Goal: Task Accomplishment & Management: Use online tool/utility

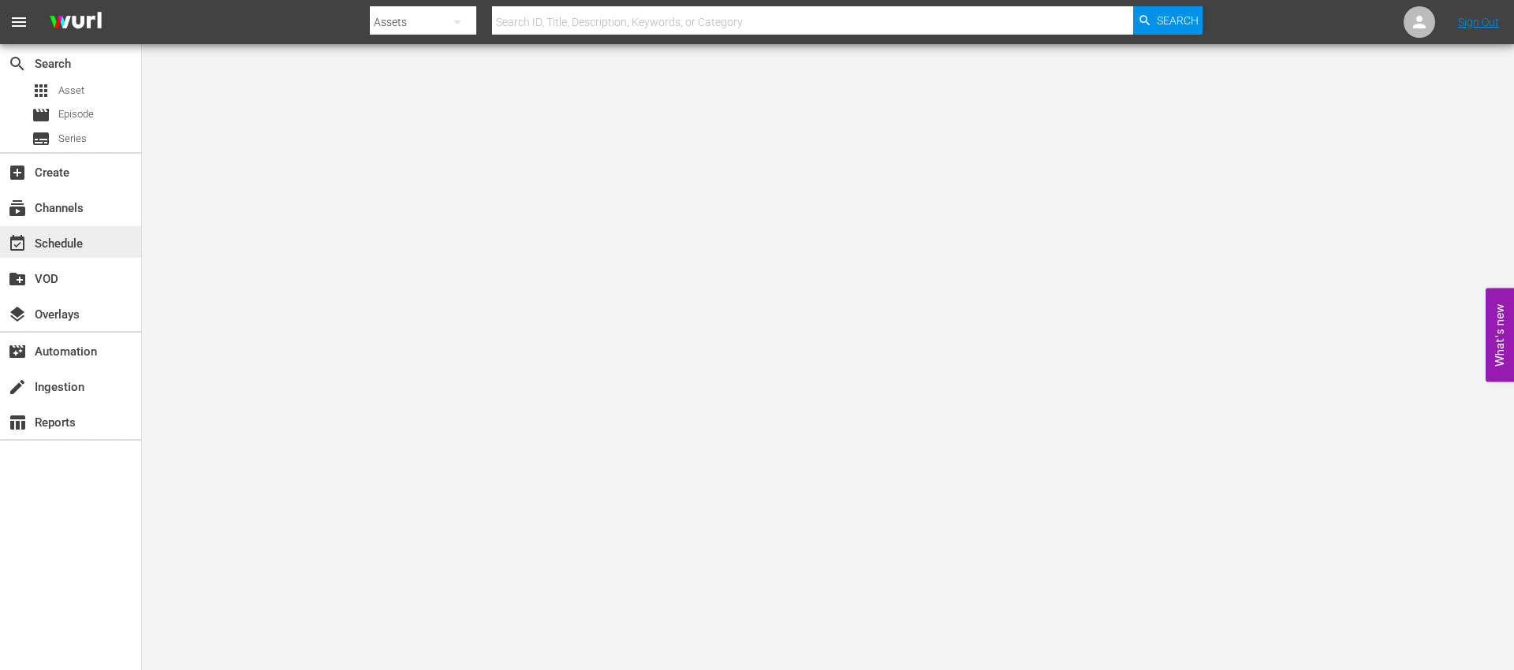
click at [70, 248] on div "event_available Schedule" at bounding box center [44, 241] width 88 height 14
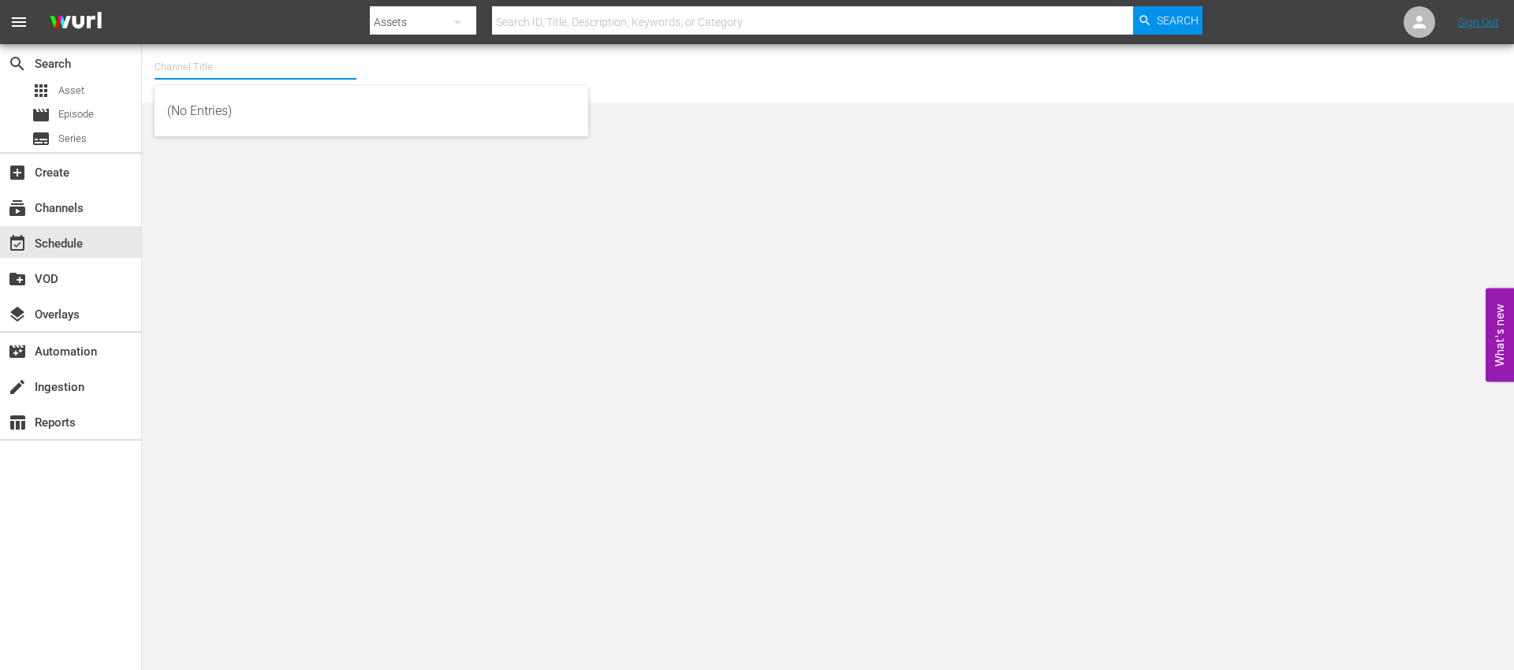
click at [225, 76] on input "text" at bounding box center [256, 67] width 202 height 38
type input "b"
click at [258, 105] on div "Screambox TV (1845 - cinedigm_entertainment_corp_screamboxtv_1)" at bounding box center [371, 111] width 408 height 38
type input "Screambox TV (1845 - cinedigm_entertainment_corp_screamboxtv_1)"
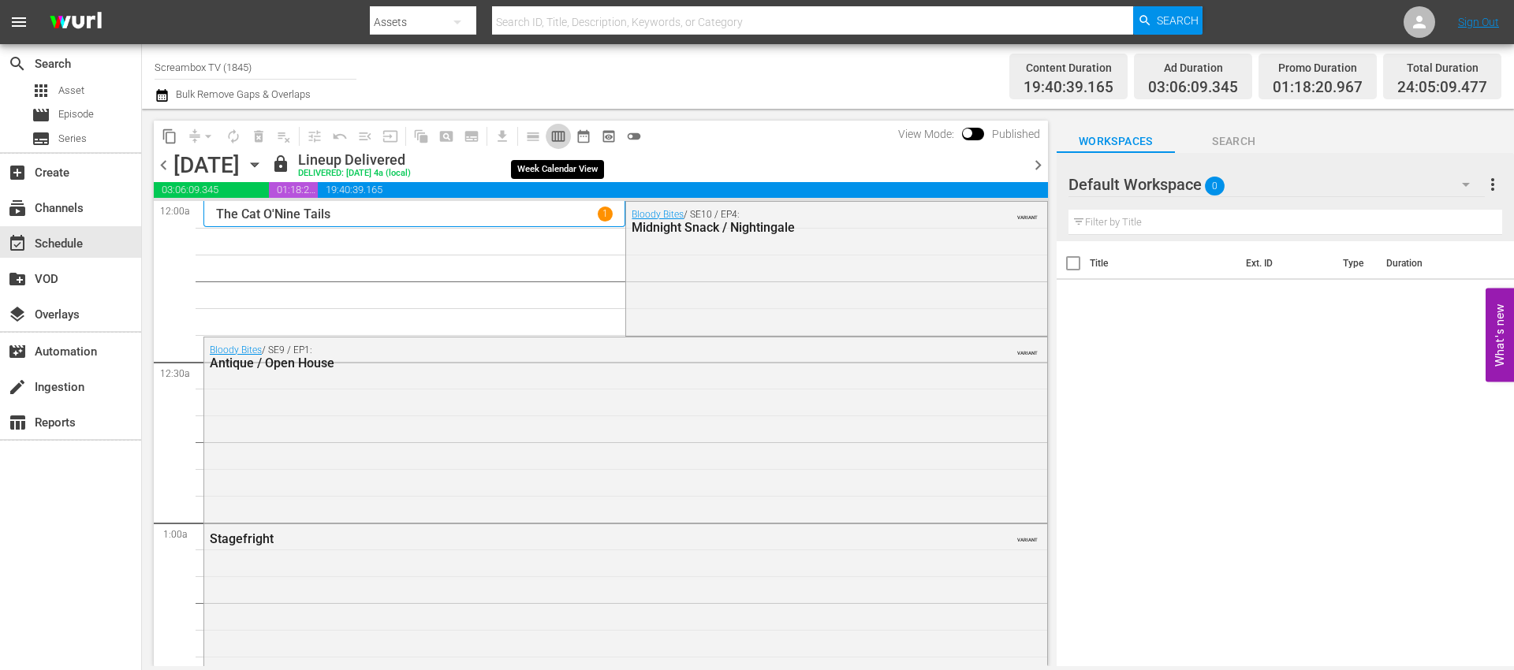
click at [556, 139] on span "calendar_view_week_outlined" at bounding box center [558, 137] width 16 height 16
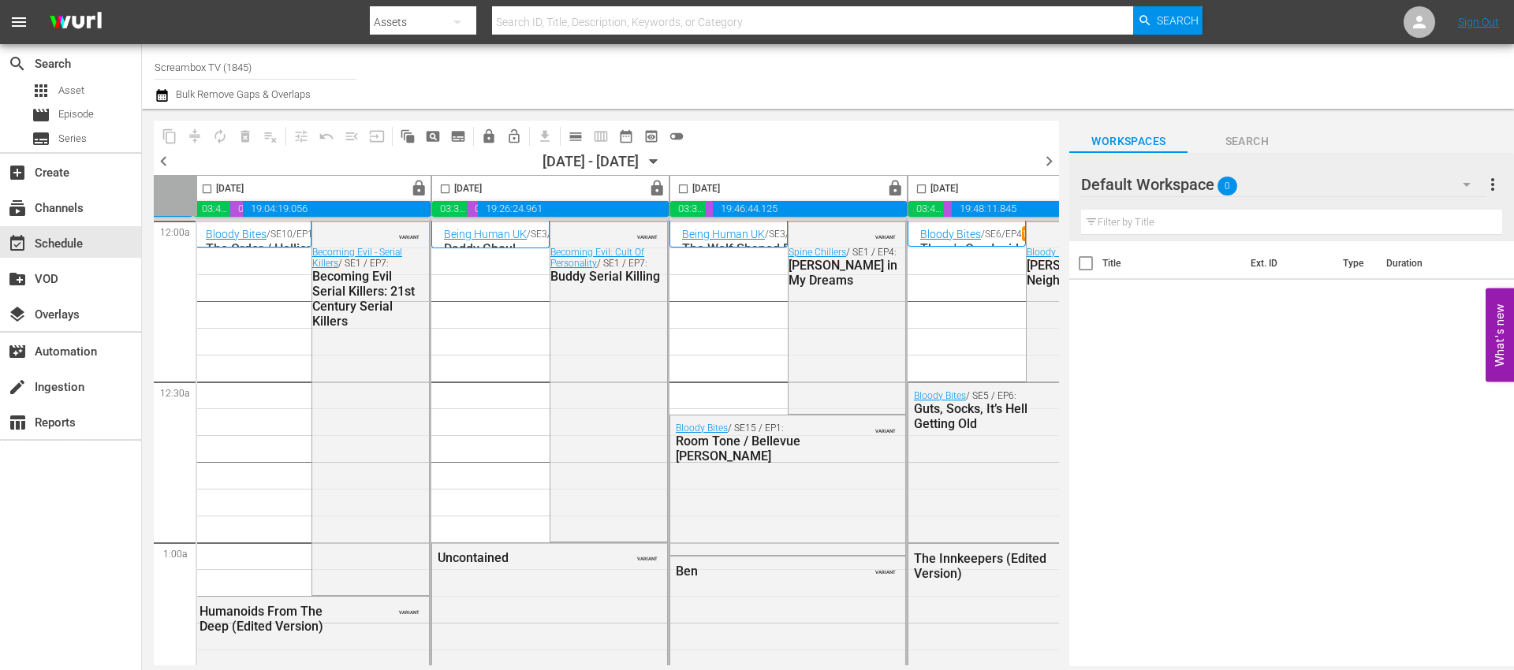
scroll to position [0, 811]
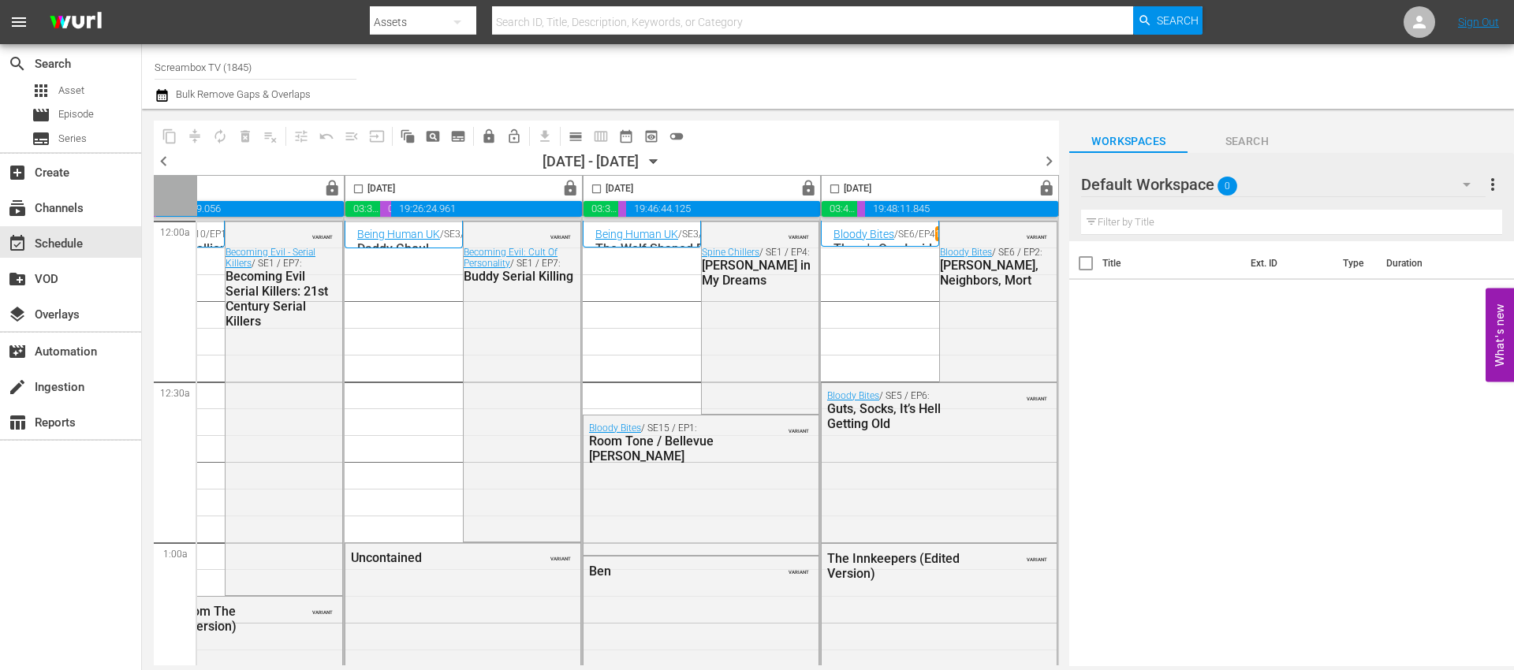
click at [1052, 160] on span "chevron_right" at bounding box center [1049, 161] width 20 height 20
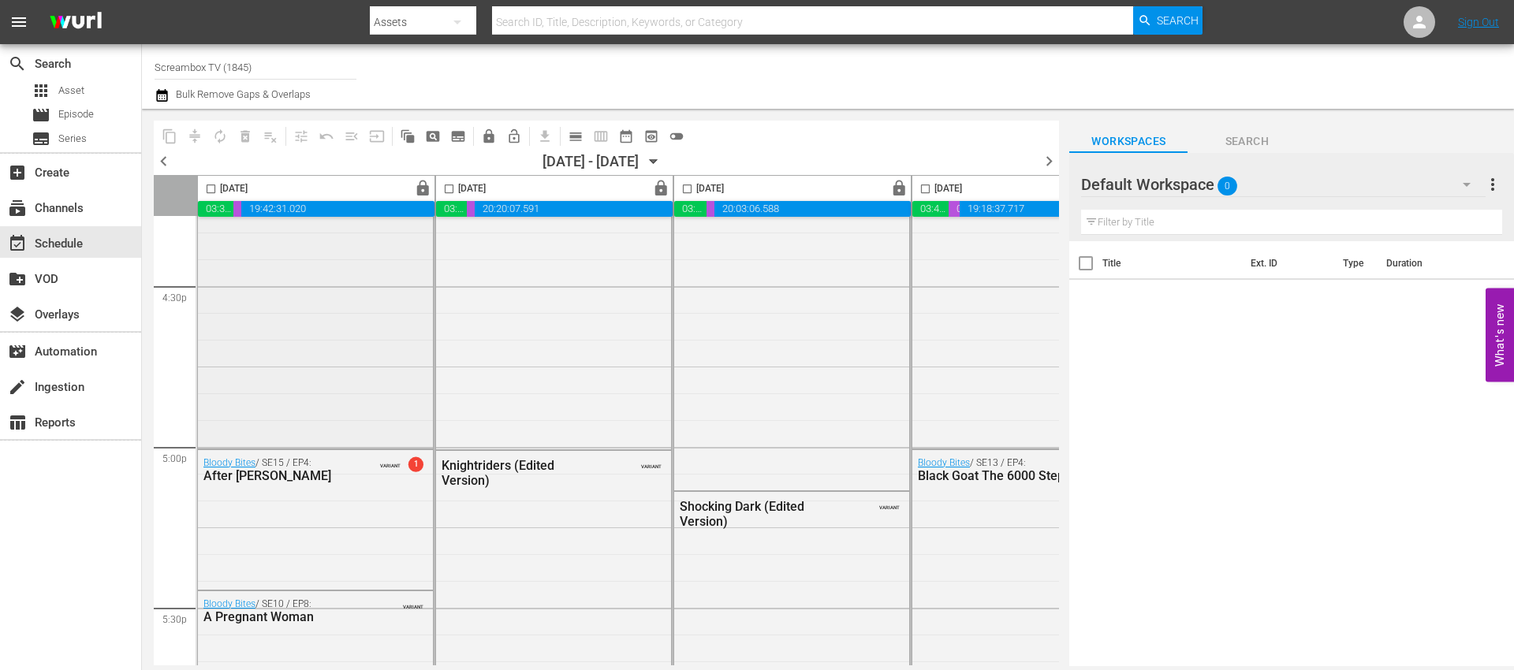
scroll to position [5245, 0]
click at [72, 382] on div "create Ingestion" at bounding box center [44, 385] width 88 height 14
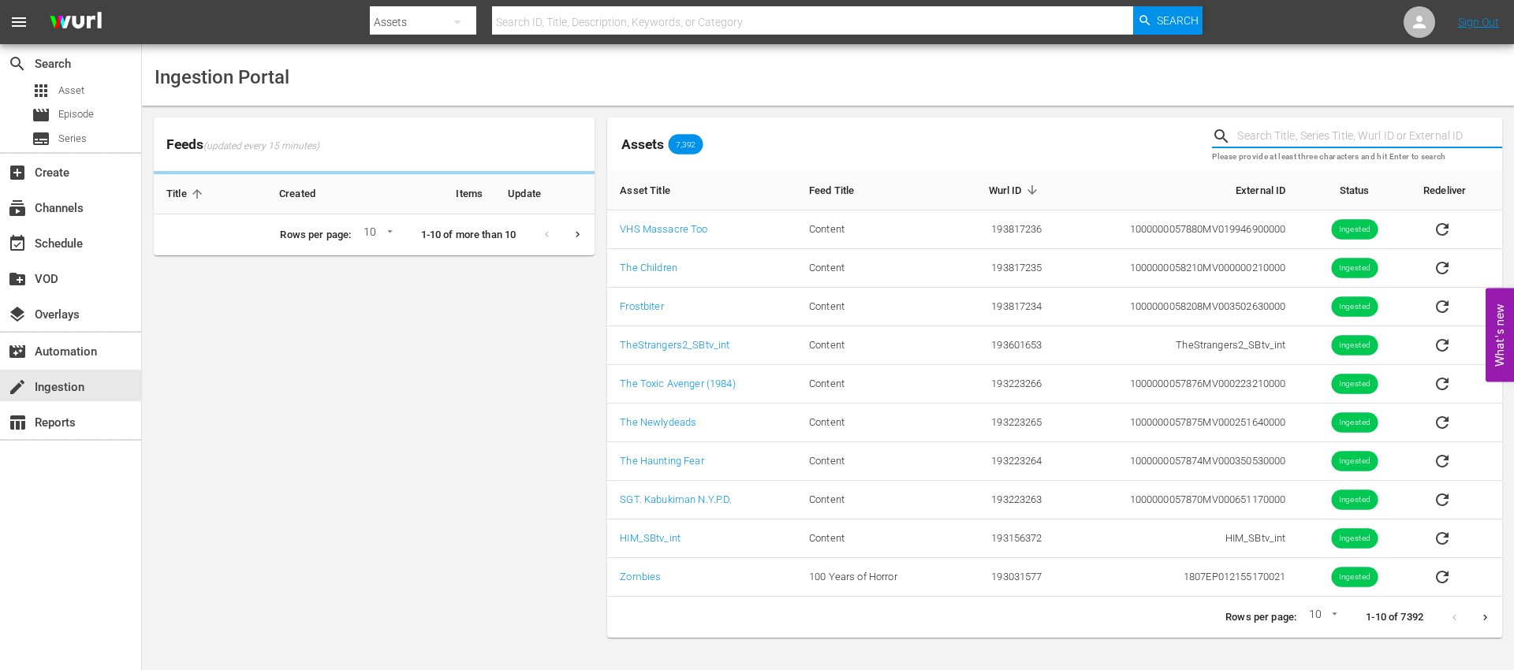
click at [1293, 133] on input "text" at bounding box center [1369, 137] width 265 height 24
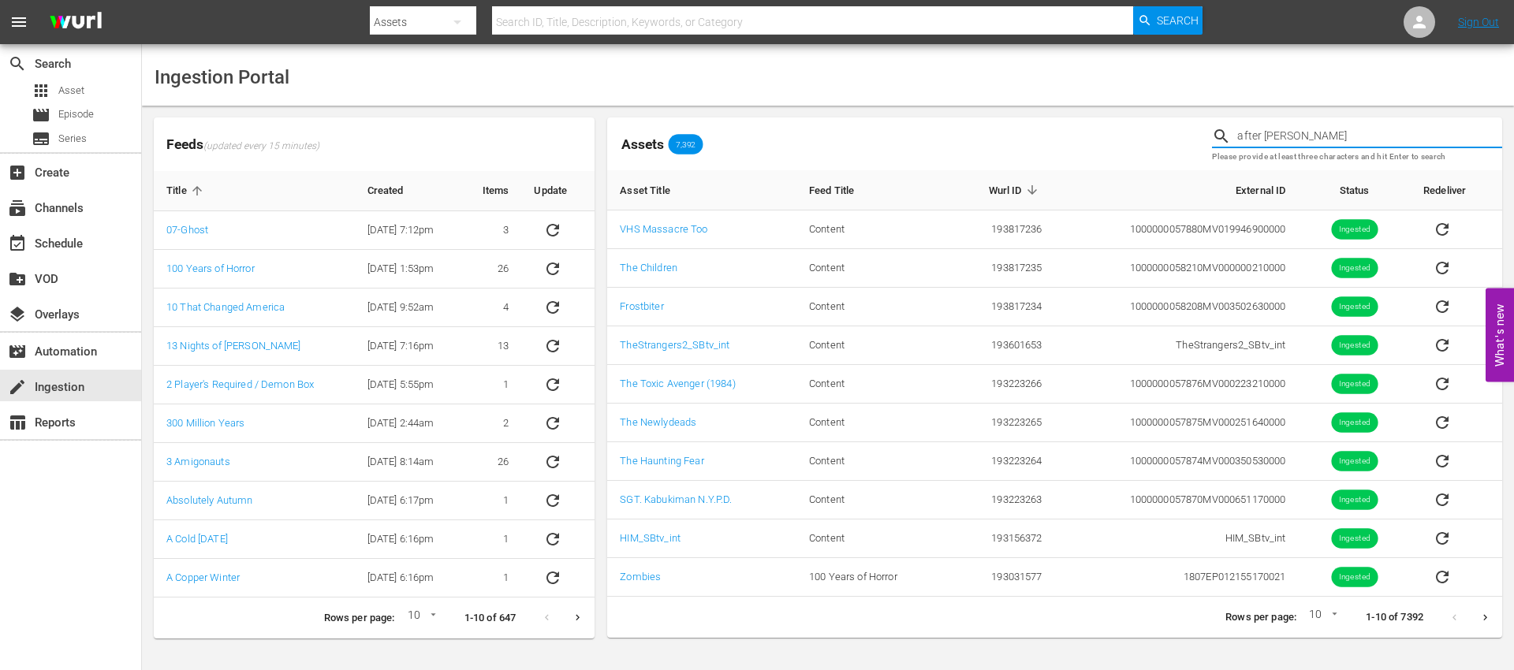
type input "after mara"
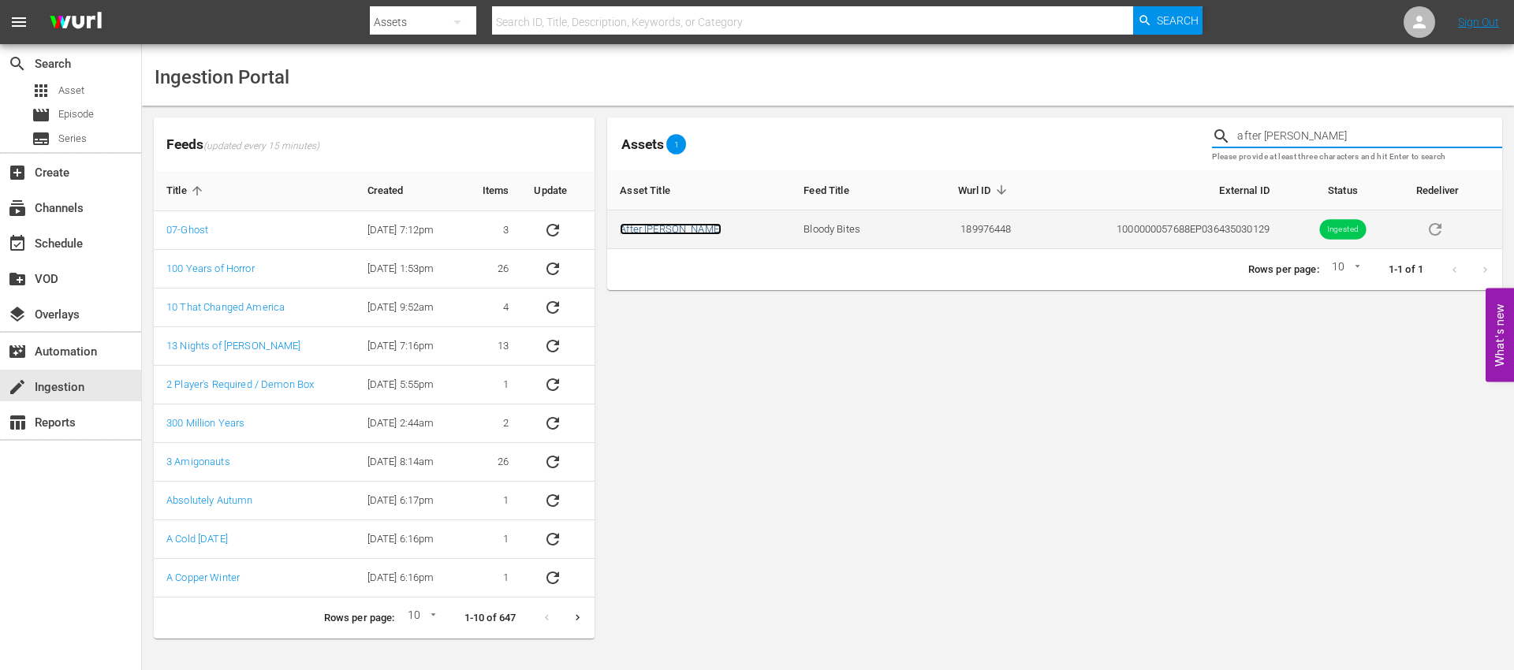
click at [644, 228] on link "After [PERSON_NAME]" at bounding box center [671, 229] width 102 height 12
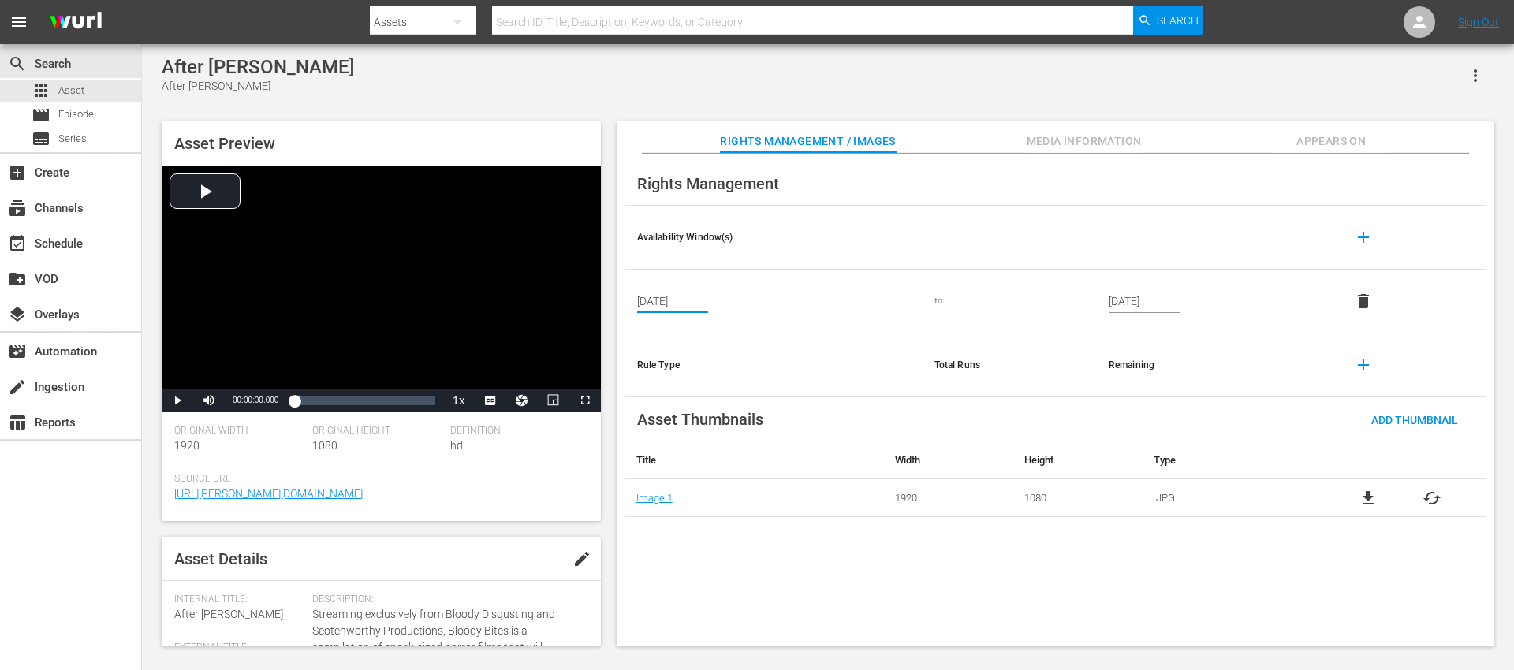
click at [671, 302] on input "[DATE]" at bounding box center [672, 301] width 71 height 24
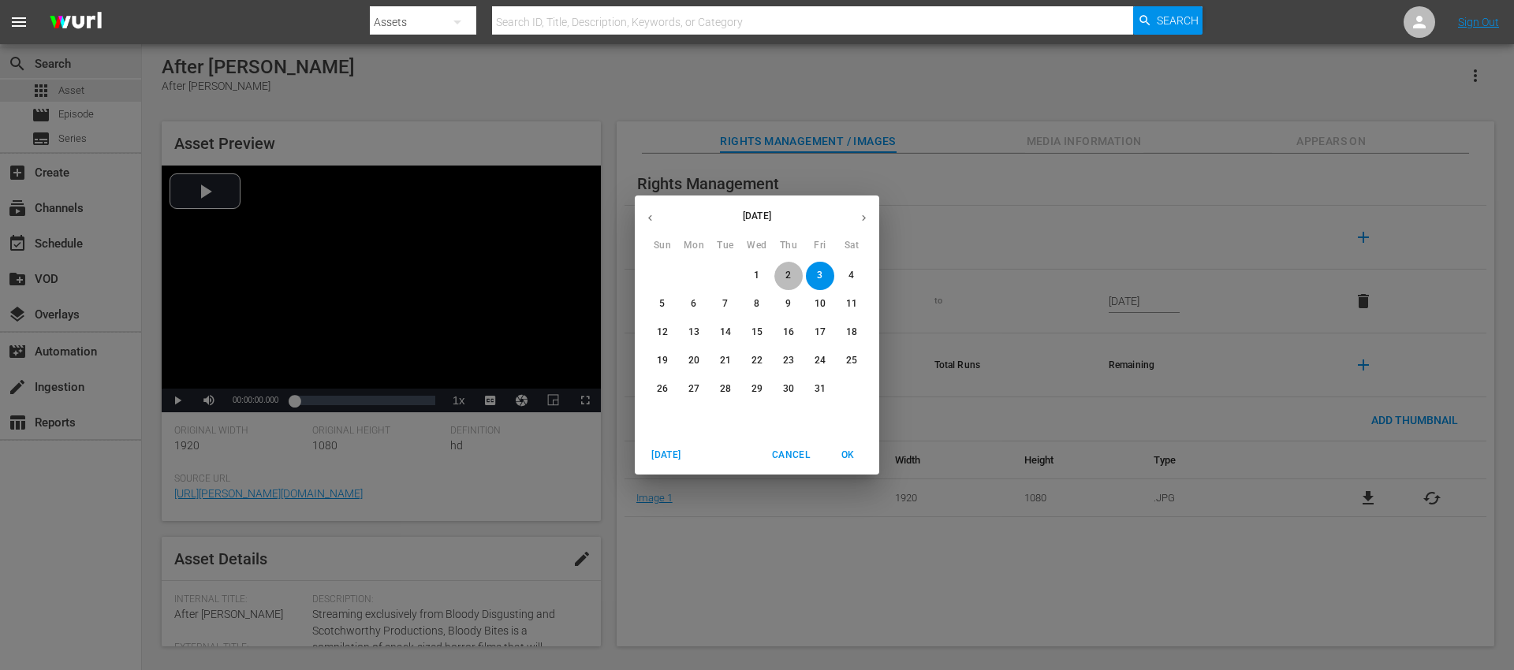
click at [788, 271] on p "2" at bounding box center [788, 275] width 6 height 13
type input "[DATE]"
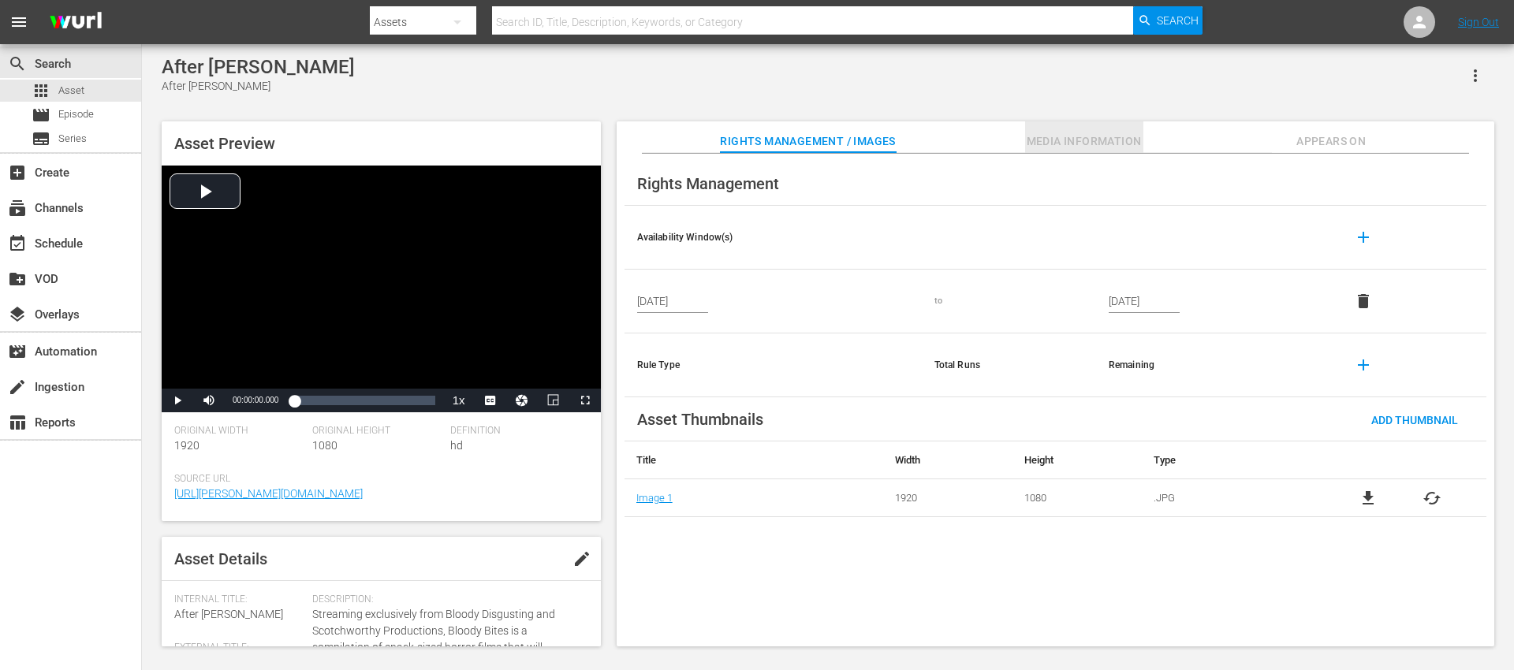
drag, startPoint x: 1038, startPoint y: 143, endPoint x: 1023, endPoint y: 147, distance: 14.5
click at [1038, 143] on span "Media Information" at bounding box center [1084, 142] width 118 height 20
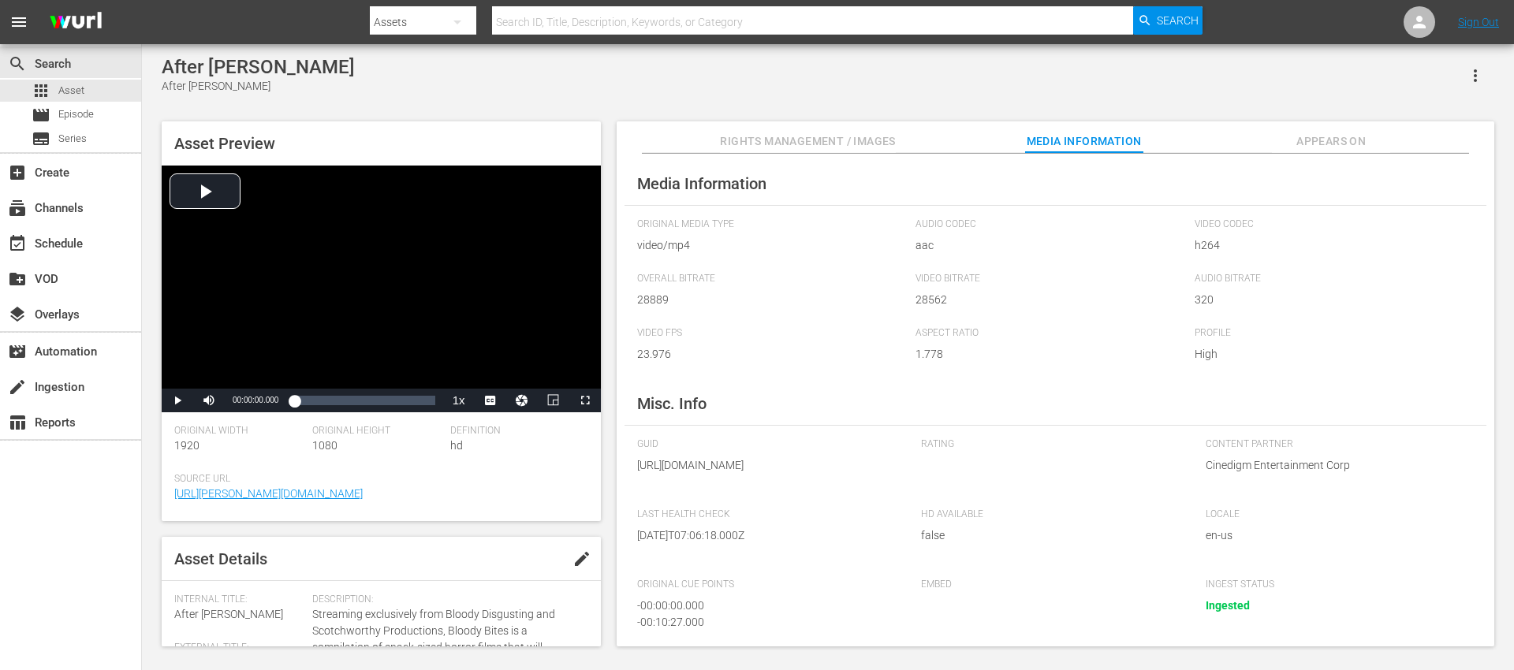
click at [859, 140] on span "Rights Management / Images" at bounding box center [807, 142] width 175 height 20
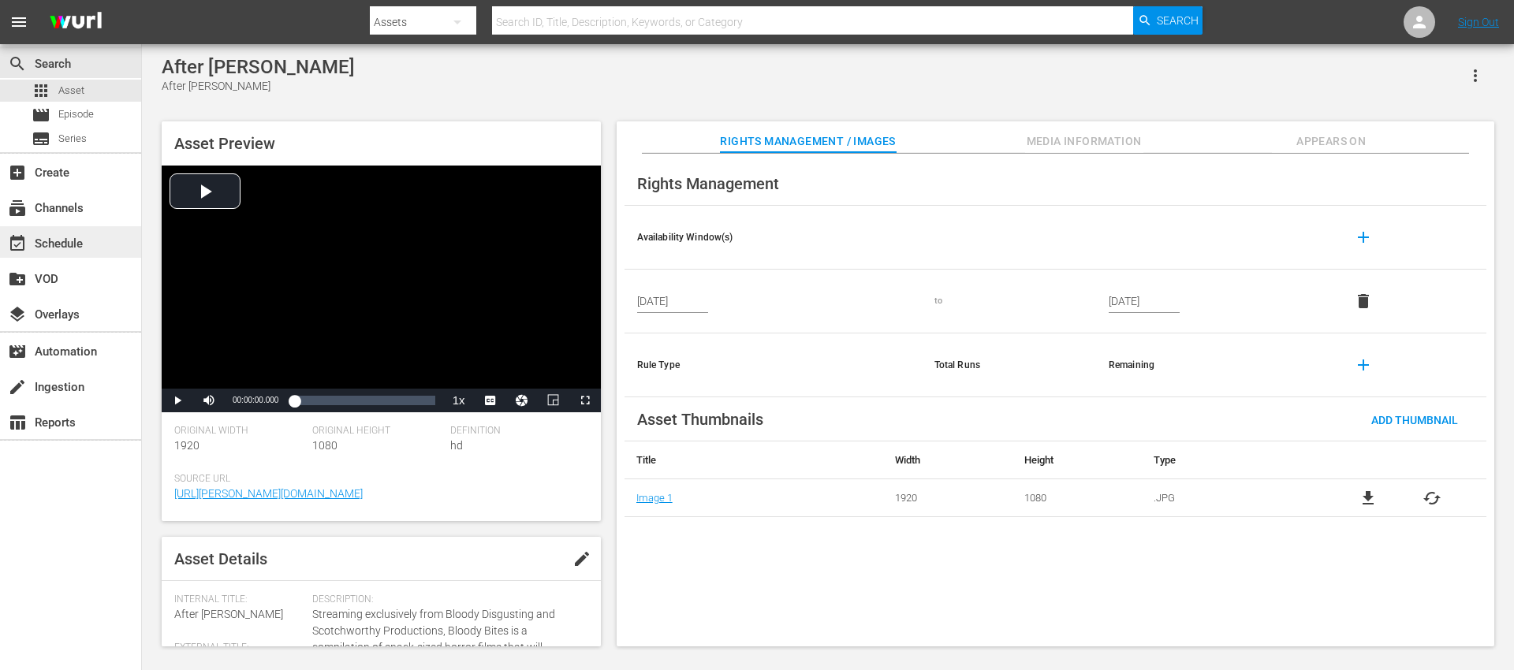
click at [73, 229] on div "event_available Schedule" at bounding box center [70, 242] width 141 height 32
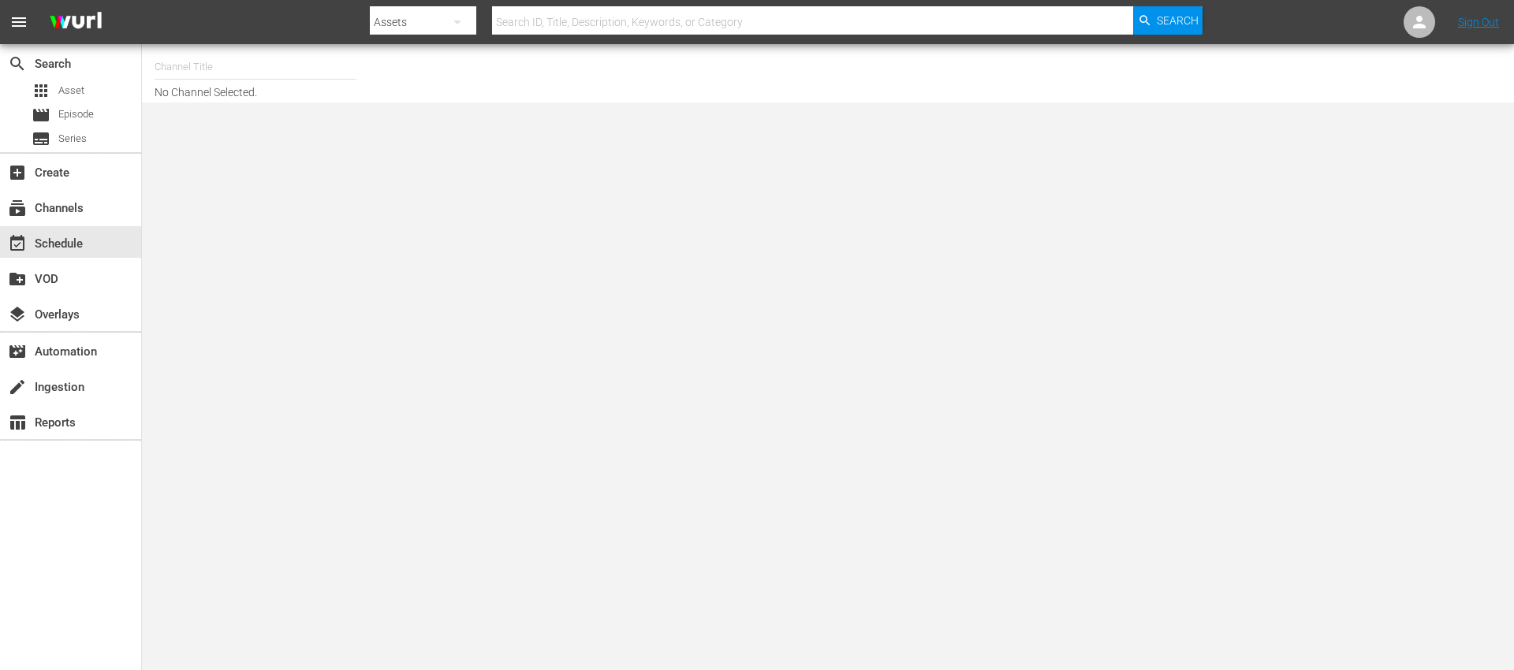
click at [188, 66] on input "text" at bounding box center [256, 67] width 202 height 38
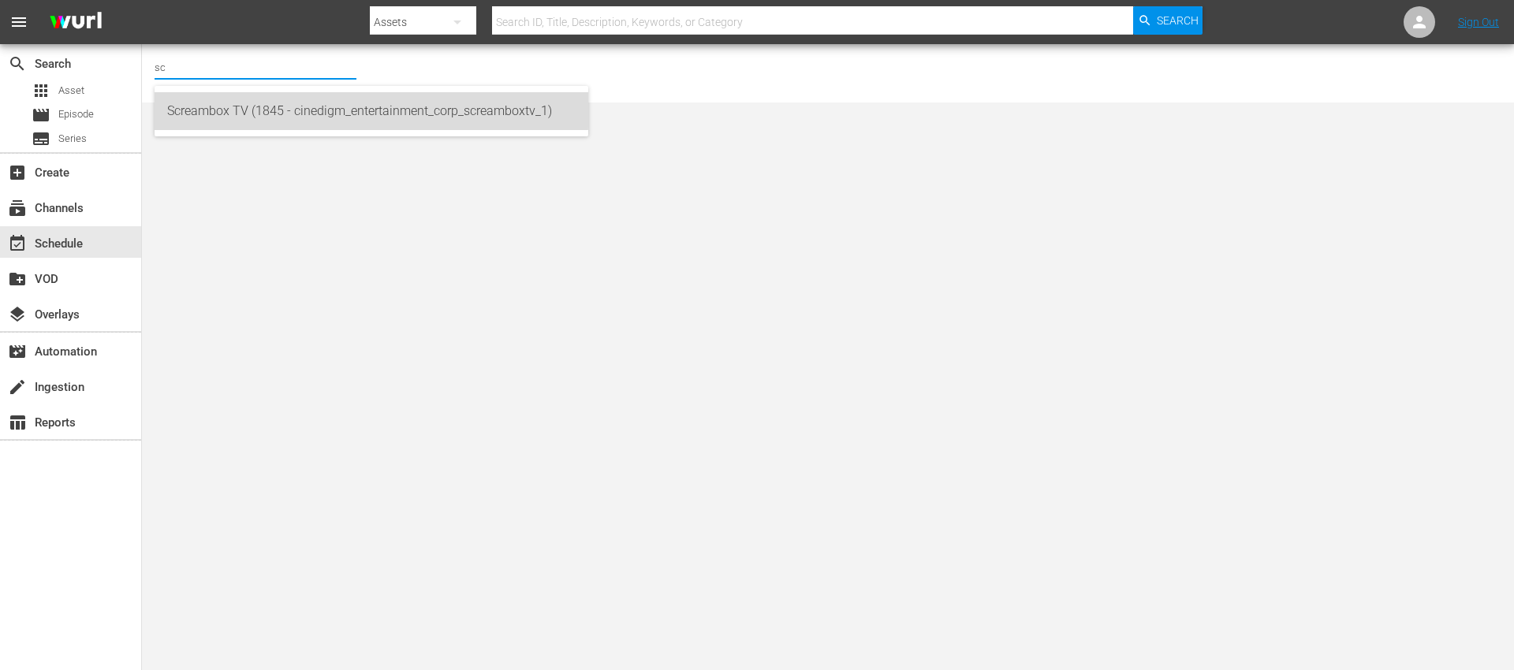
click at [264, 104] on div "Screambox TV (1845 - cinedigm_entertainment_corp_screamboxtv_1)" at bounding box center [371, 111] width 408 height 38
type input "Screambox TV (1845 - cinedigm_entertainment_corp_screamboxtv_1)"
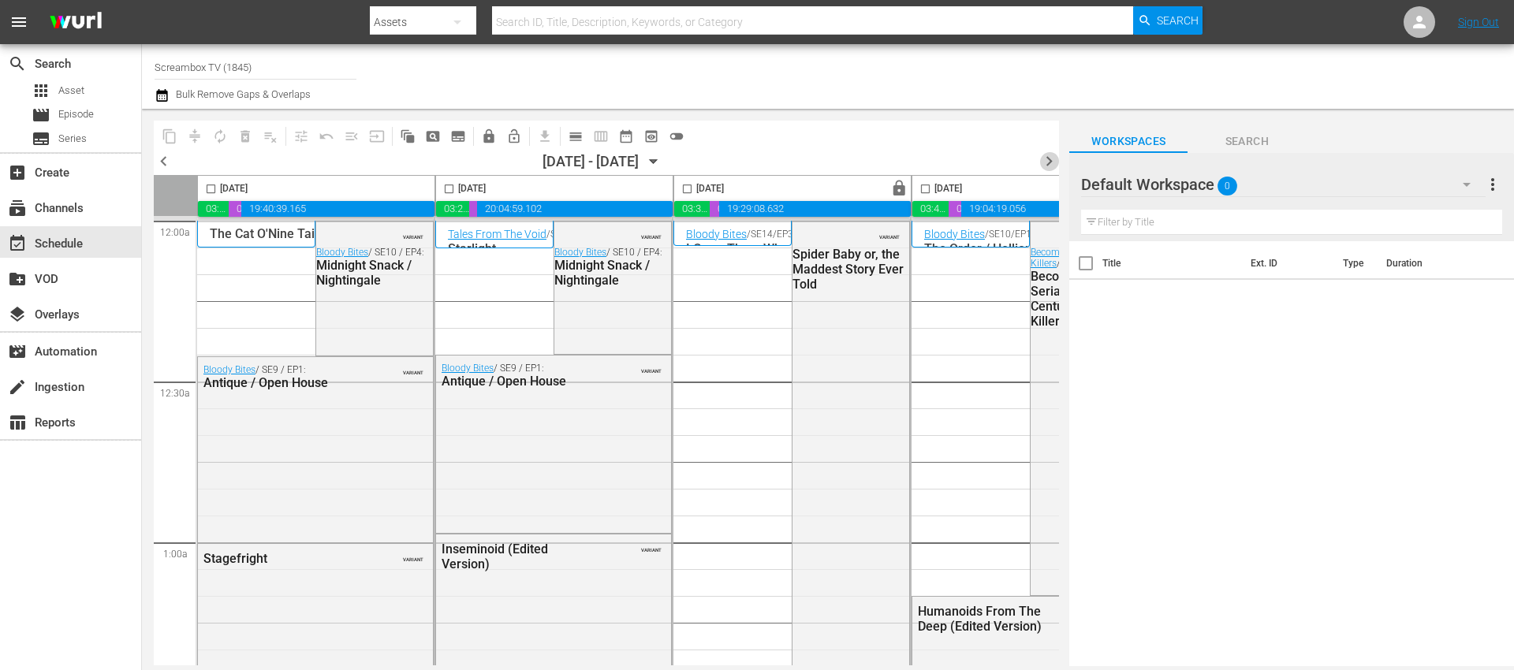
click at [1050, 160] on span "chevron_right" at bounding box center [1049, 161] width 20 height 20
